Goal: Check status: Check status

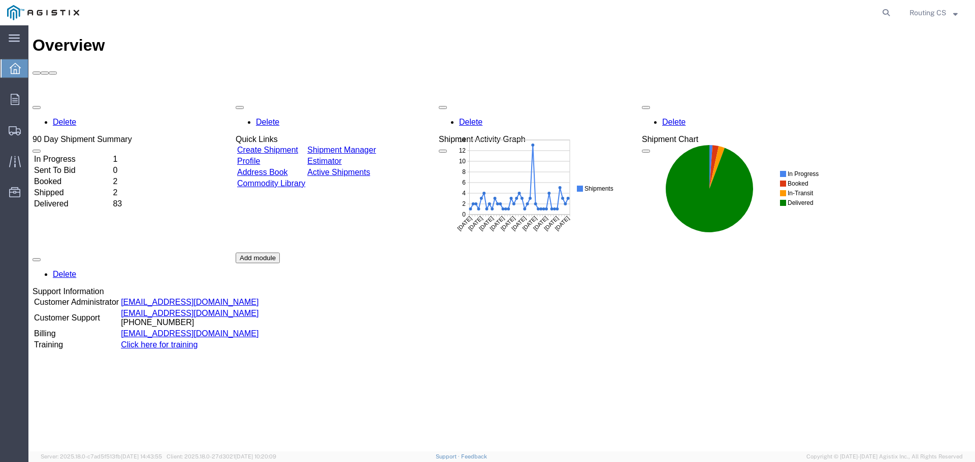
click at [70, 165] on td "Sent To Bid" at bounding box center [73, 170] width 78 height 10
click at [0, 0] on span "Shipment Manager" at bounding box center [0, 0] width 0 height 0
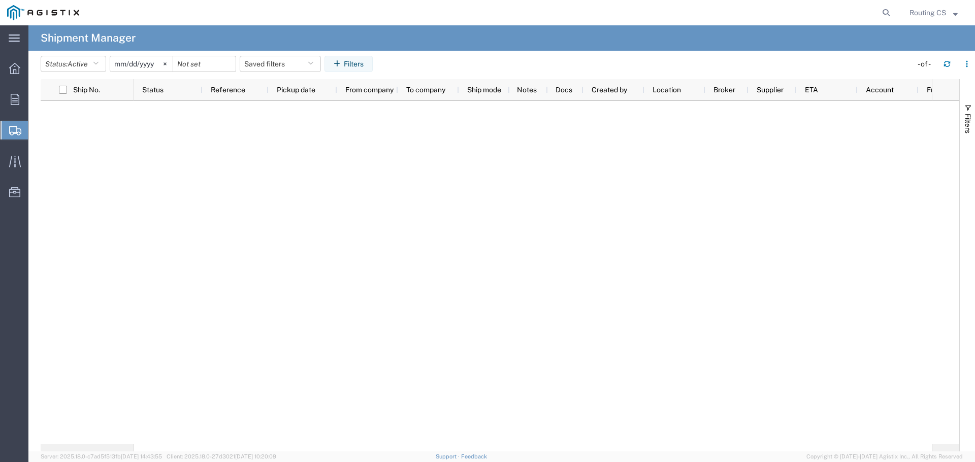
click at [36, 128] on span "Shipments" at bounding box center [32, 130] width 8 height 20
click at [21, 130] on div at bounding box center [15, 130] width 28 height 18
click at [66, 64] on button "Status: Active" at bounding box center [73, 64] width 65 height 16
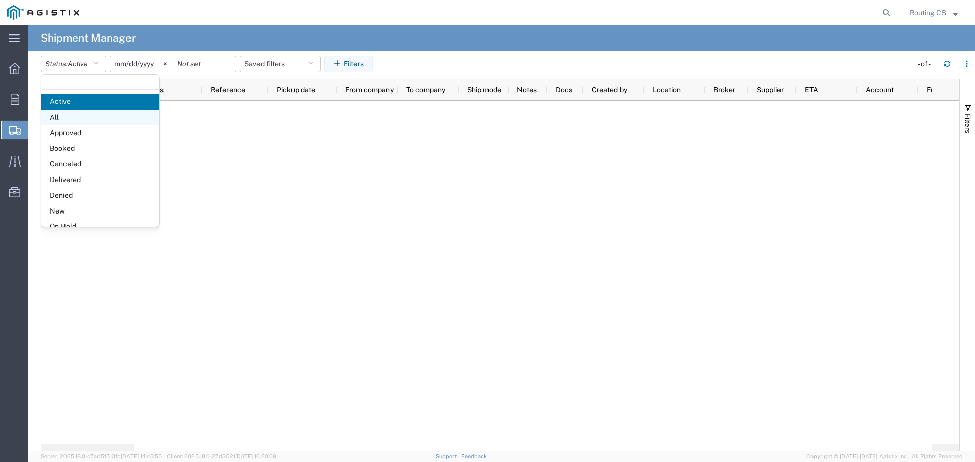
click at [67, 114] on span "All" at bounding box center [100, 118] width 118 height 16
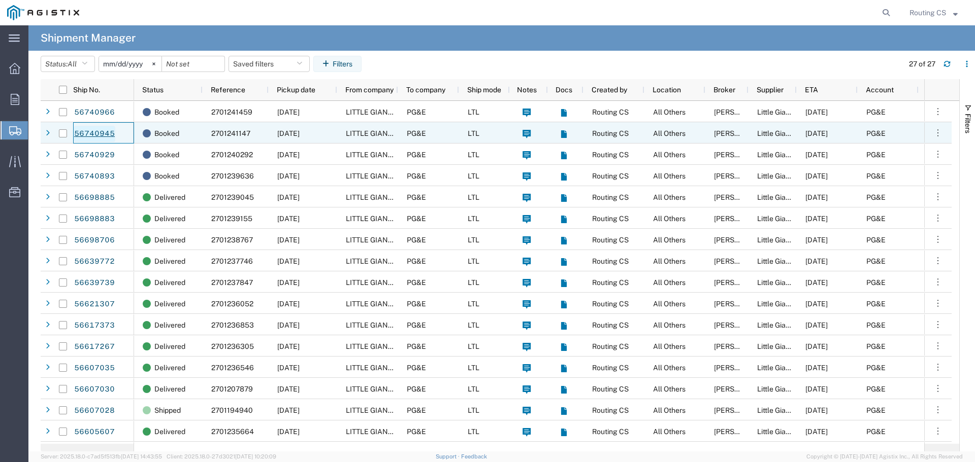
click at [99, 132] on link "56740945" at bounding box center [95, 134] width 42 height 16
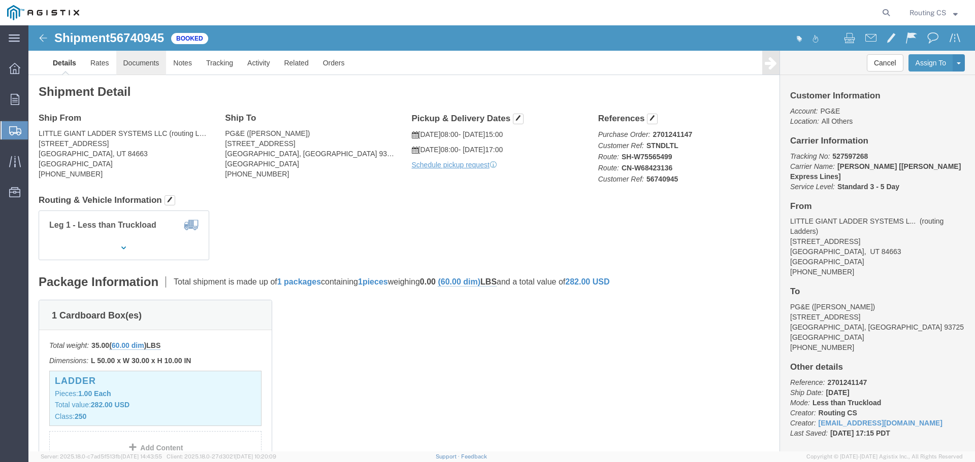
click link "Documents"
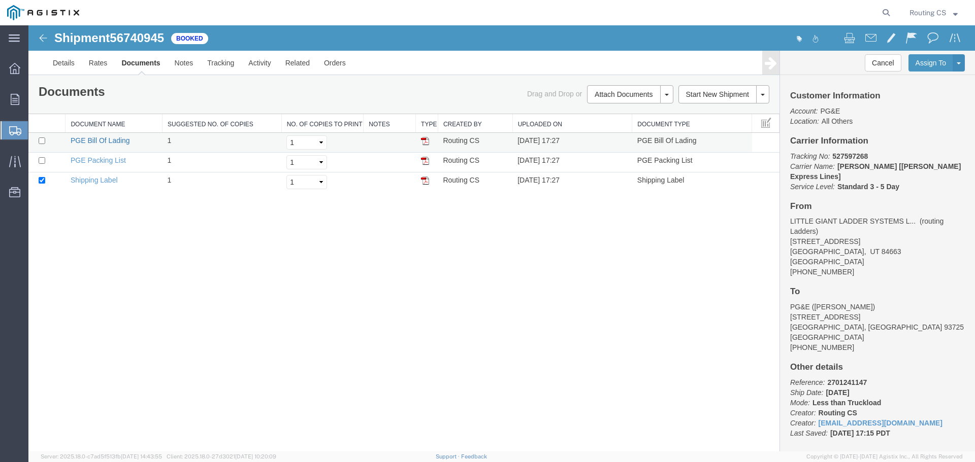
click at [105, 142] on link "PGE Bill Of Lading" at bounding box center [100, 141] width 59 height 8
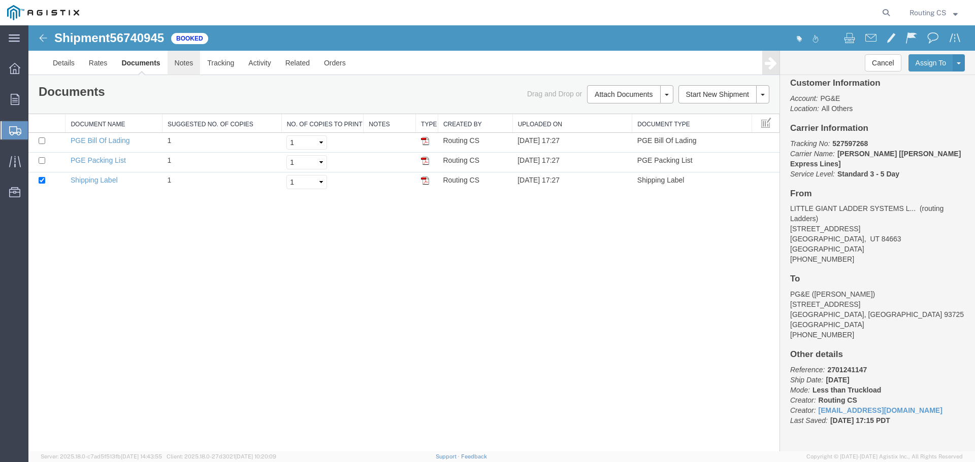
click at [180, 62] on link "Notes" at bounding box center [184, 63] width 33 height 24
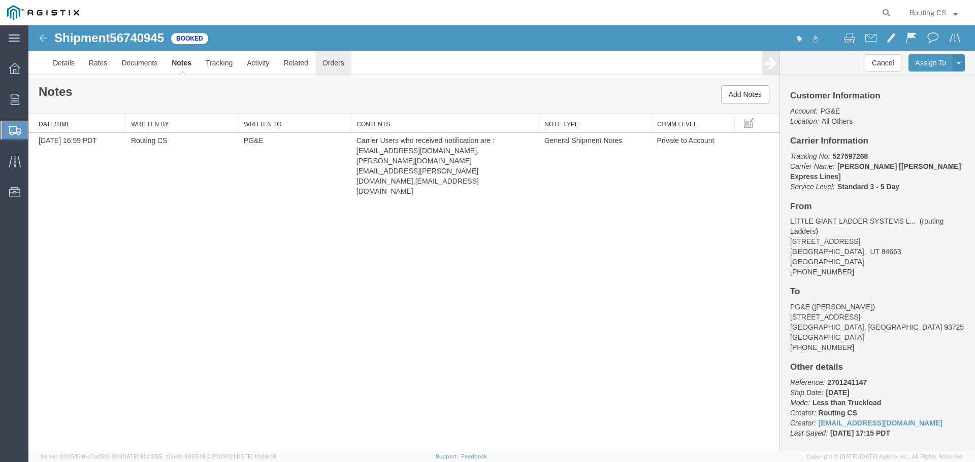
click at [324, 65] on link "Orders" at bounding box center [333, 63] width 36 height 24
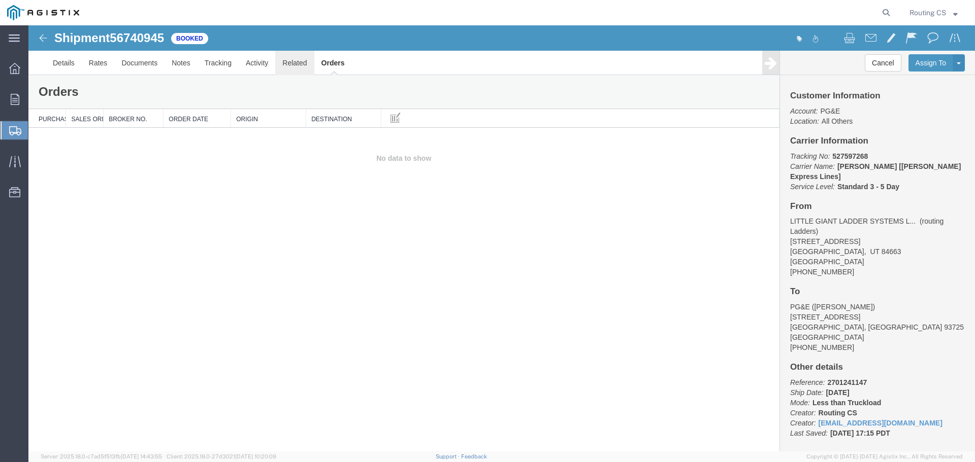
click at [298, 66] on link "Related" at bounding box center [294, 63] width 39 height 24
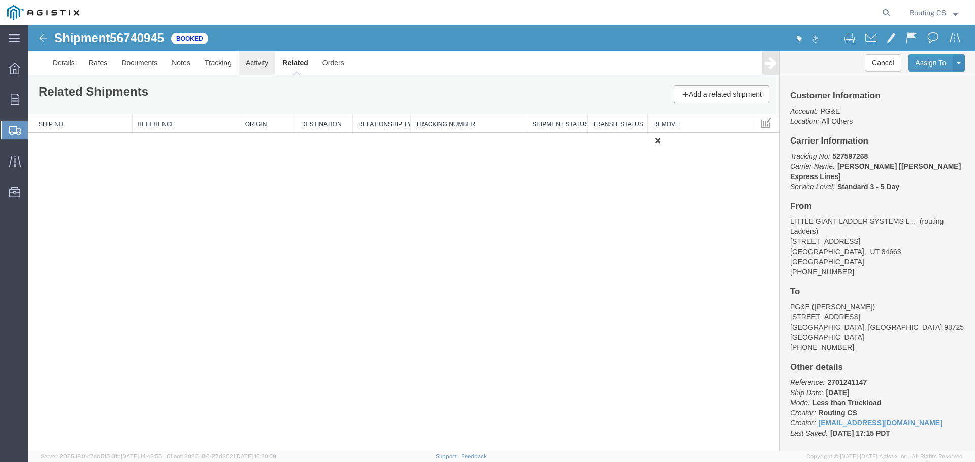
click at [254, 66] on link "Activity" at bounding box center [257, 63] width 37 height 24
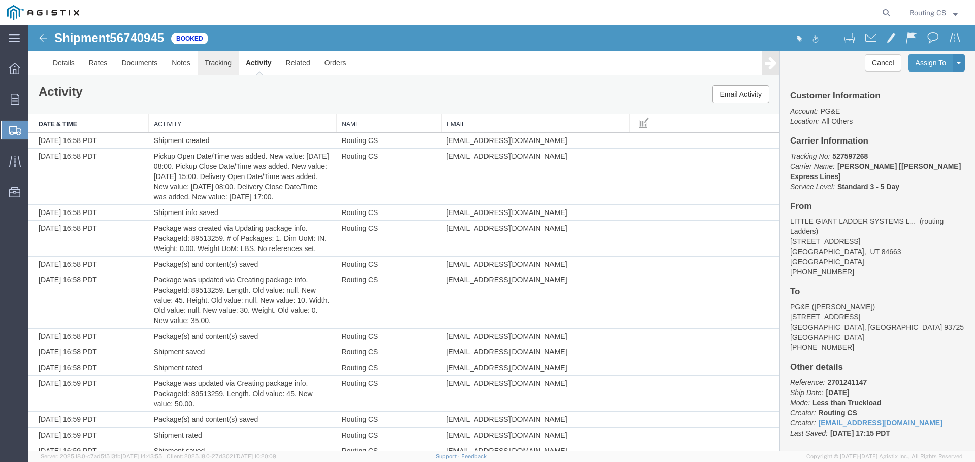
click at [216, 66] on link "Tracking" at bounding box center [217, 63] width 41 height 24
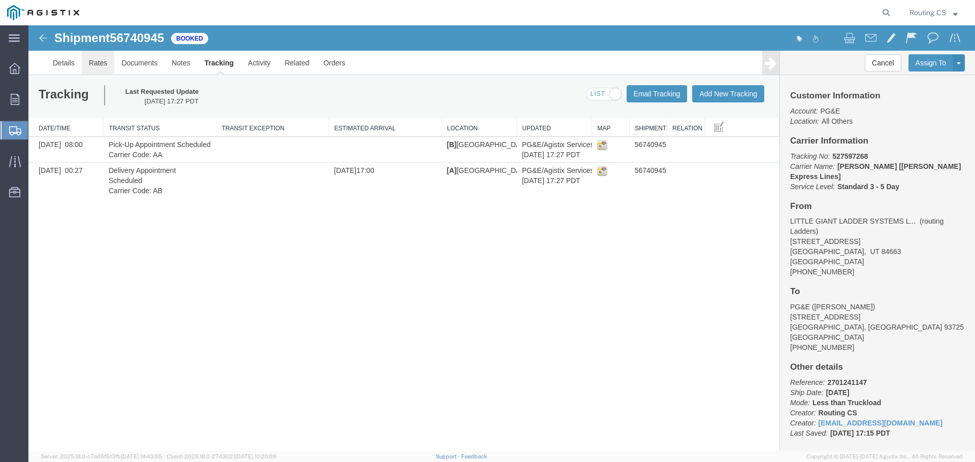
click at [96, 65] on link "Rates" at bounding box center [98, 63] width 33 height 24
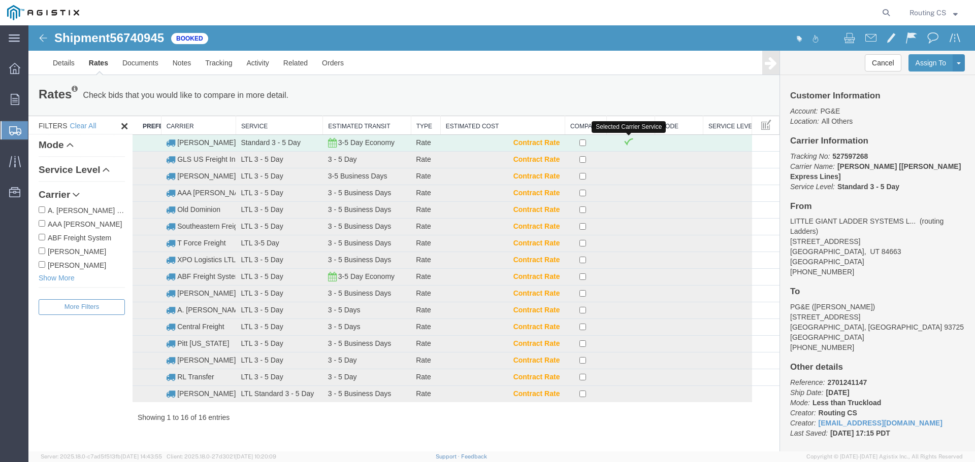
click at [624, 142] on span at bounding box center [628, 141] width 10 height 9
click at [143, 65] on link "Documents" at bounding box center [140, 63] width 50 height 24
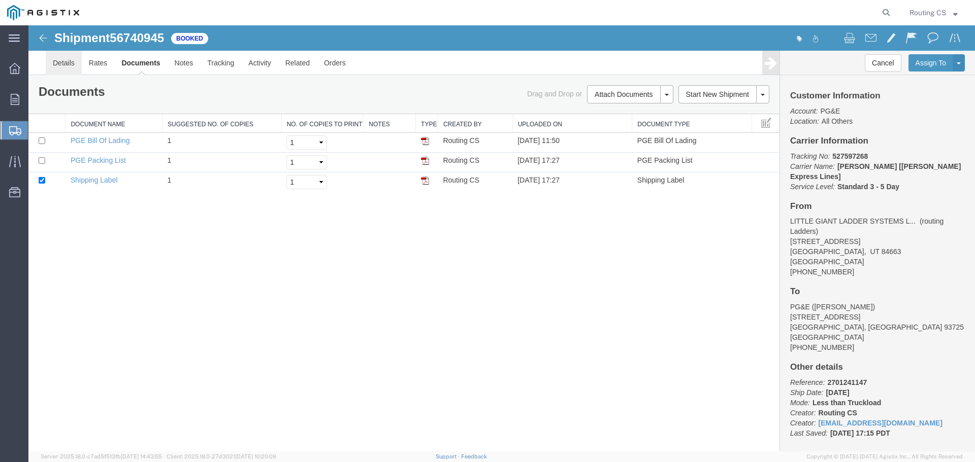
click at [65, 65] on link "Details" at bounding box center [64, 63] width 36 height 24
